Goal: Transaction & Acquisition: Purchase product/service

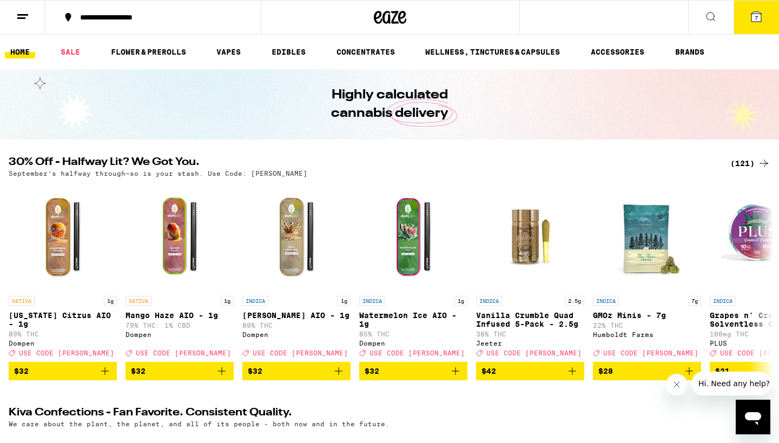
click at [735, 164] on div "(121)" at bounding box center [750, 163] width 40 height 13
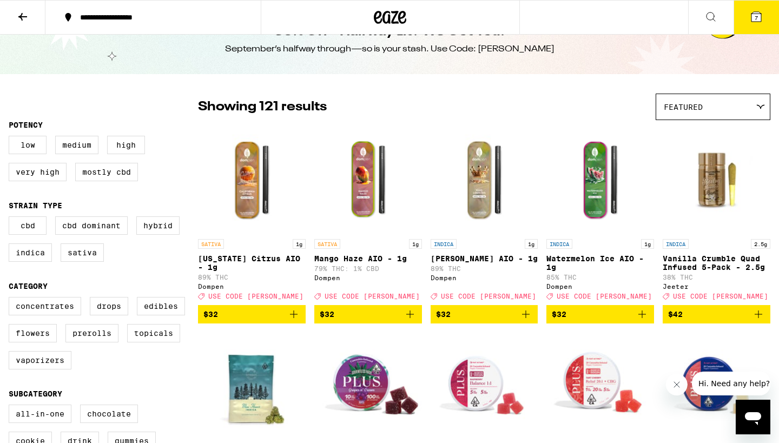
scroll to position [42, 0]
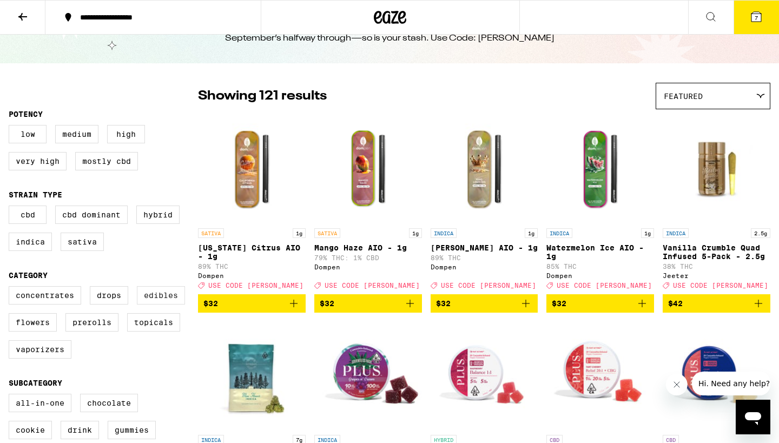
click at [169, 298] on label "Edibles" at bounding box center [161, 295] width 48 height 18
click at [11, 288] on input "Edibles" at bounding box center [11, 288] width 1 height 1
checkbox input "true"
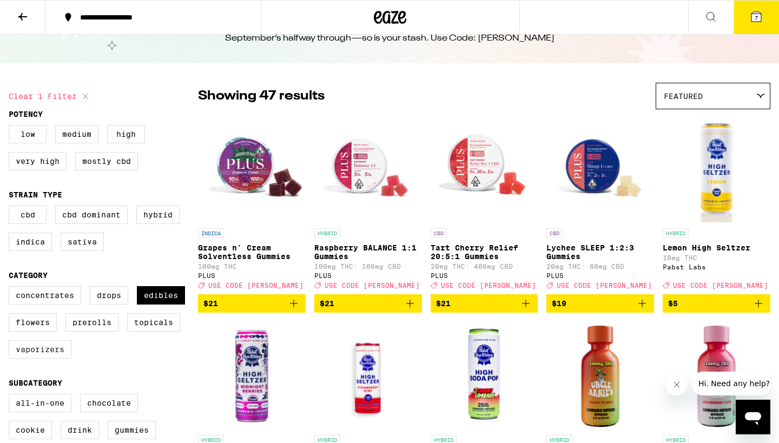
click at [37, 355] on label "Vaporizers" at bounding box center [40, 349] width 63 height 18
click at [11, 288] on input "Vaporizers" at bounding box center [11, 288] width 1 height 1
checkbox input "true"
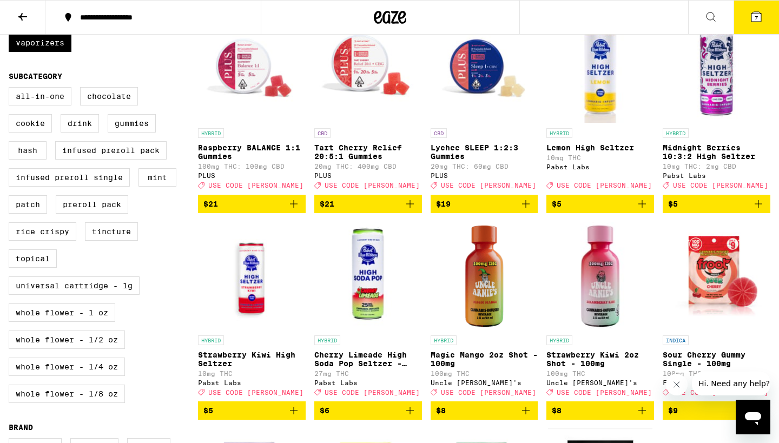
scroll to position [44, 0]
